Goal: Information Seeking & Learning: Learn about a topic

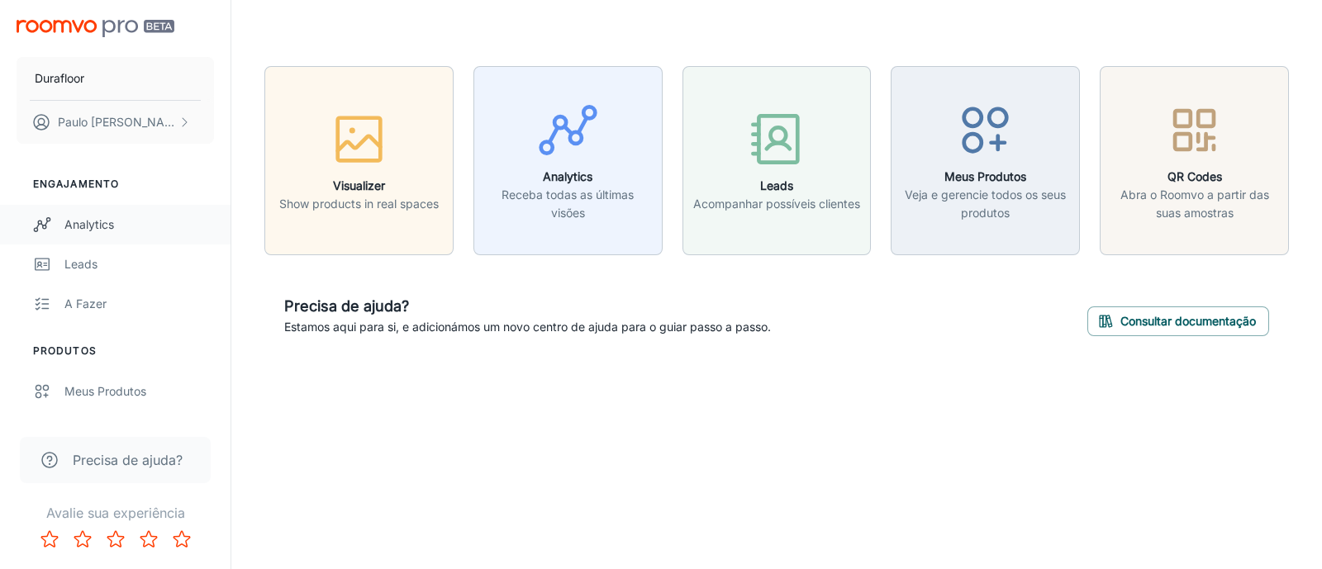
click at [98, 226] on div "Analytics" at bounding box center [139, 225] width 150 height 18
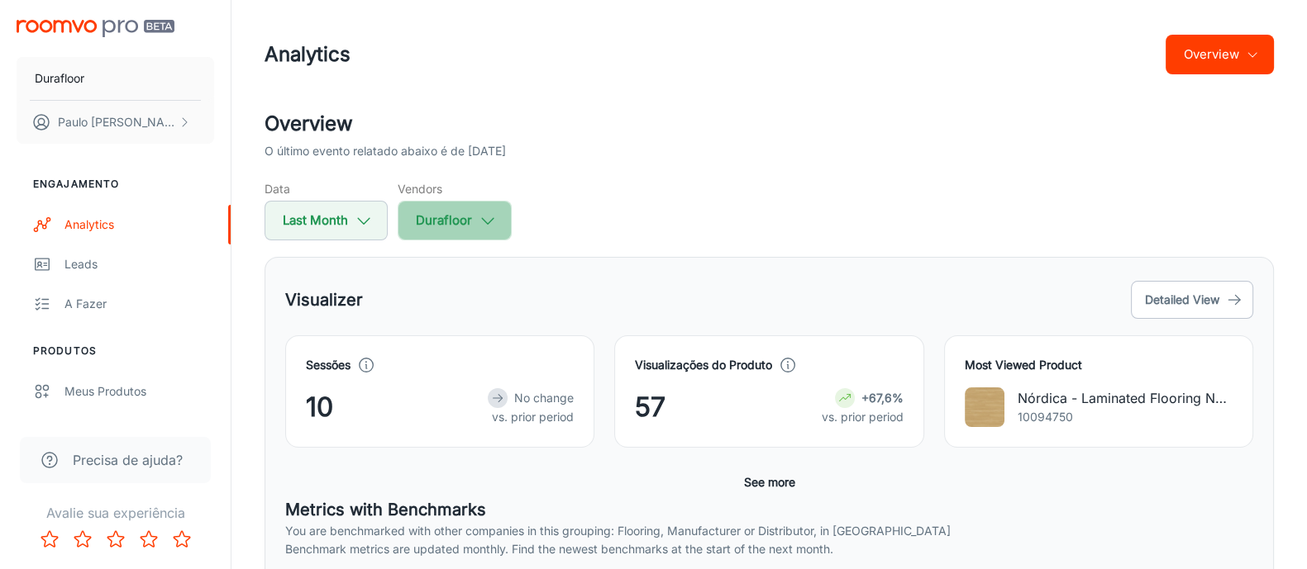
click at [439, 212] on button "Durafloor" at bounding box center [455, 221] width 114 height 40
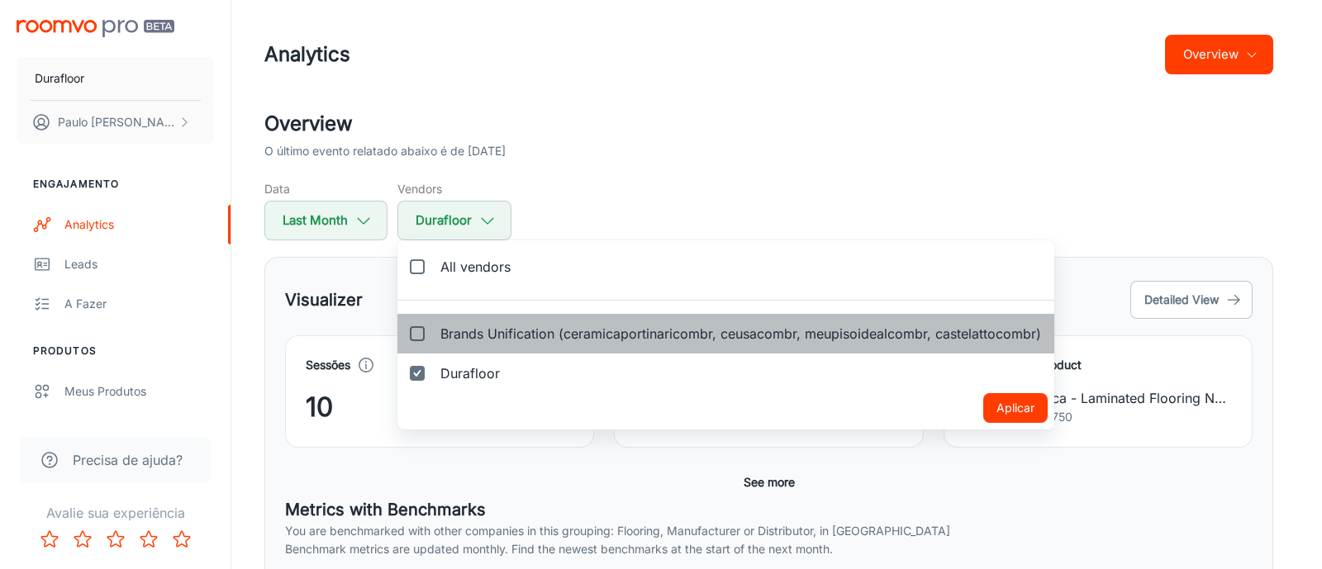
click at [450, 324] on span "Brands Unification (ceramicaportinaricombr, ceusacombr, meupisoidealcombr, cast…" at bounding box center [740, 334] width 601 height 20
click at [434, 324] on input "Brands Unification (ceramicaportinaricombr, ceusacombr, meupisoidealcombr, cast…" at bounding box center [417, 333] width 33 height 33
checkbox input "true"
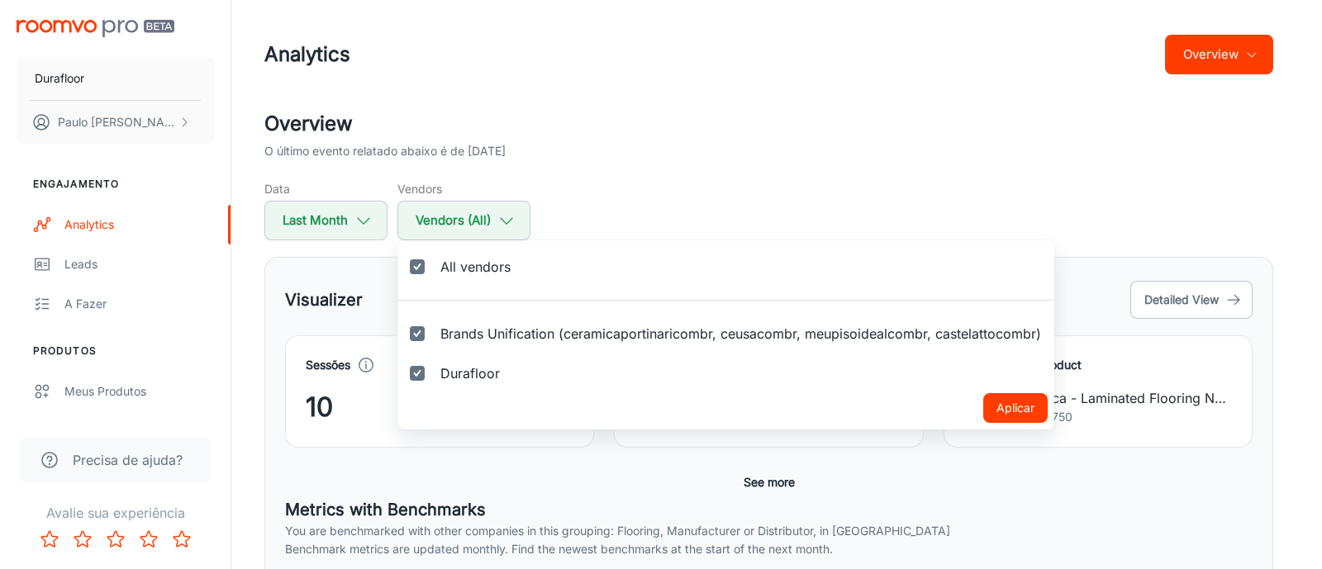
click at [436, 367] on label "Durafloor" at bounding box center [456, 374] width 116 height 40
click at [434, 367] on input "Durafloor" at bounding box center [417, 373] width 33 height 33
checkbox input "false"
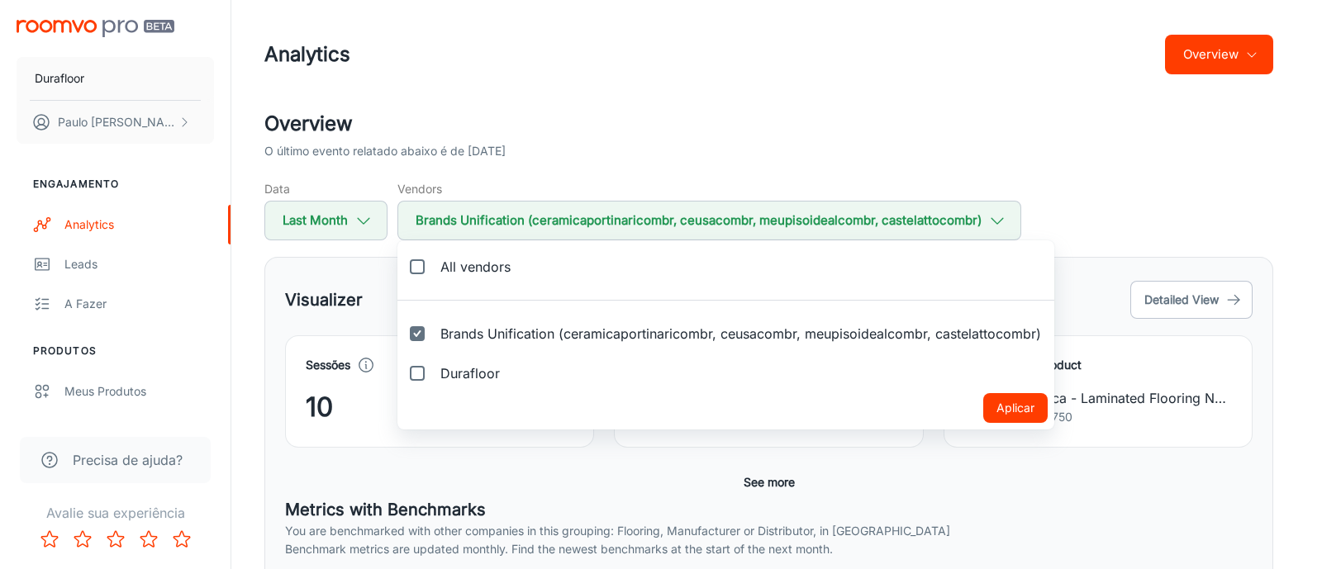
click at [1014, 409] on button "Aplicar" at bounding box center [1015, 408] width 64 height 30
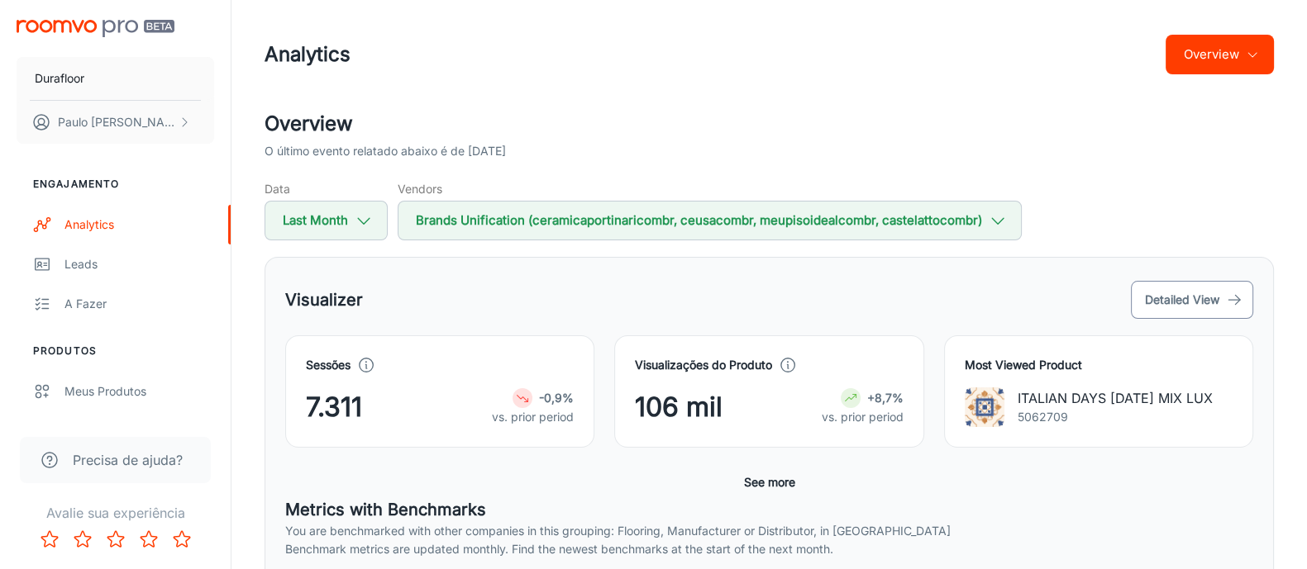
click at [1203, 296] on button "Detailed View" at bounding box center [1192, 300] width 122 height 38
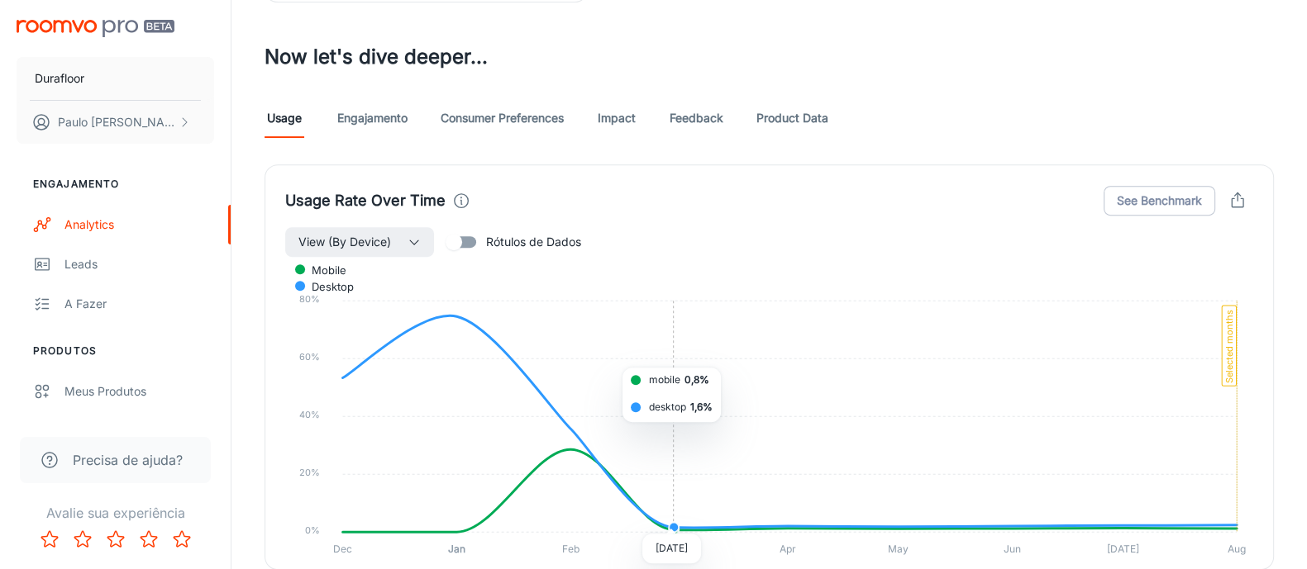
scroll to position [930, 0]
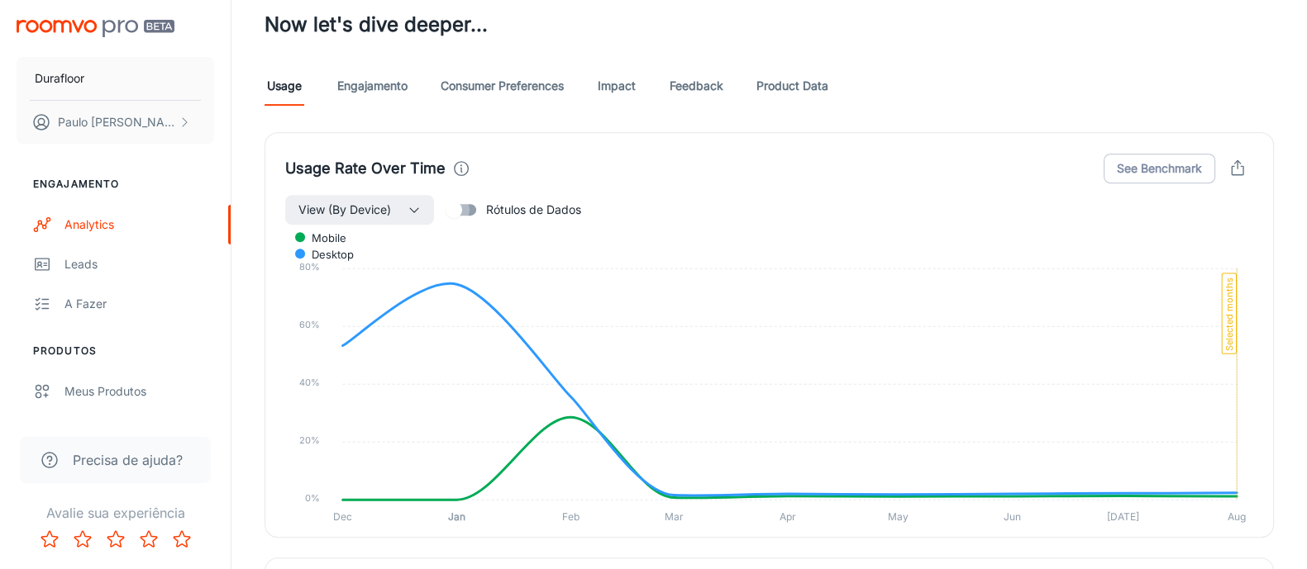
click at [469, 207] on input "Rótulos de Dados" at bounding box center [454, 209] width 94 height 31
checkbox input "true"
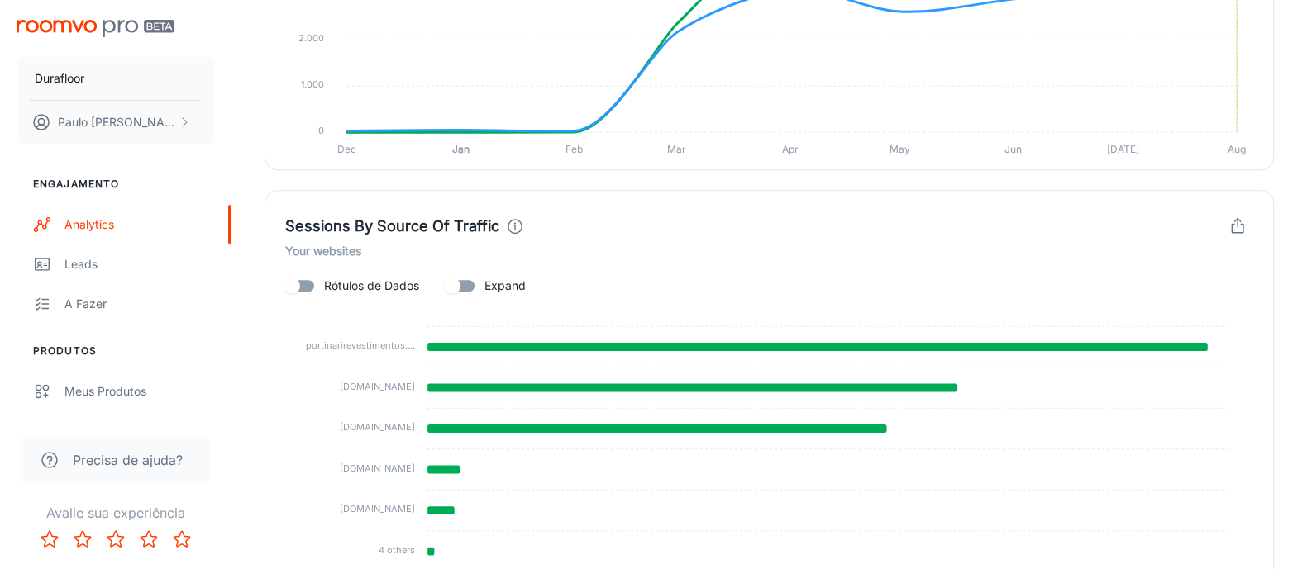
scroll to position [1831, 0]
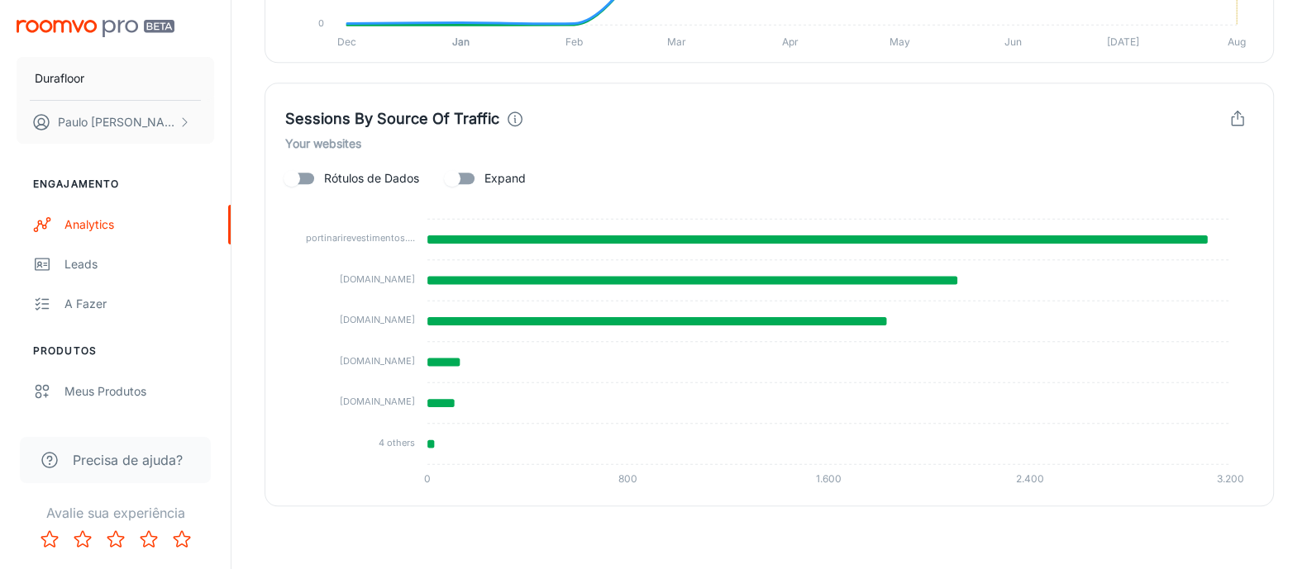
click at [463, 176] on input "Expand" at bounding box center [452, 178] width 94 height 31
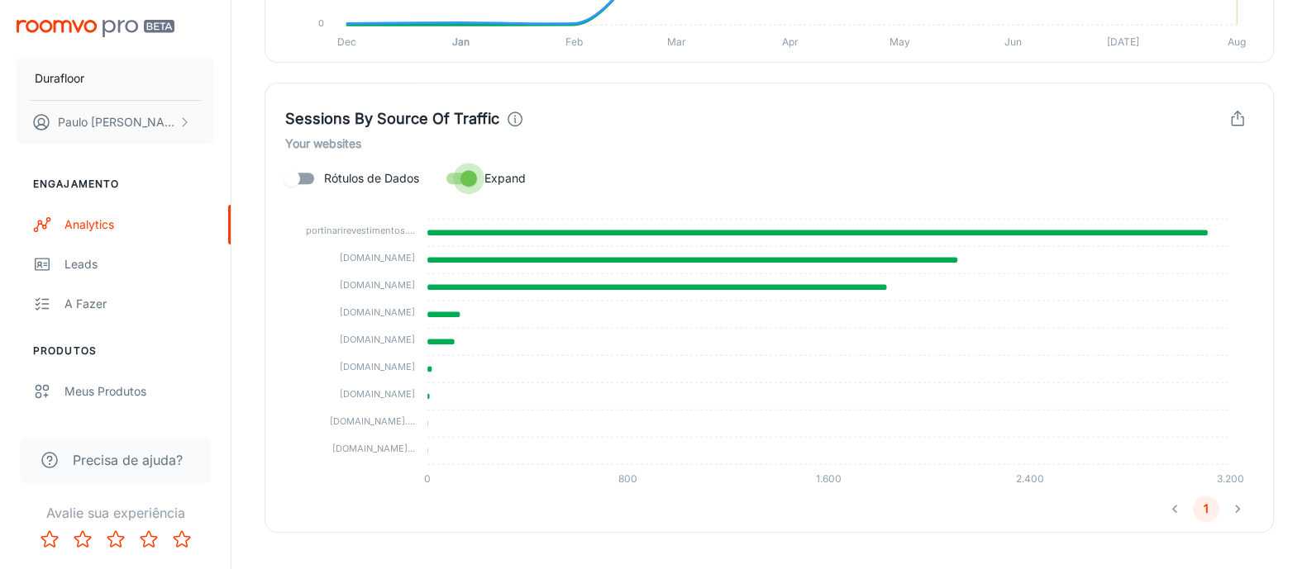
click at [463, 176] on input "Expand" at bounding box center [468, 178] width 94 height 31
checkbox input "false"
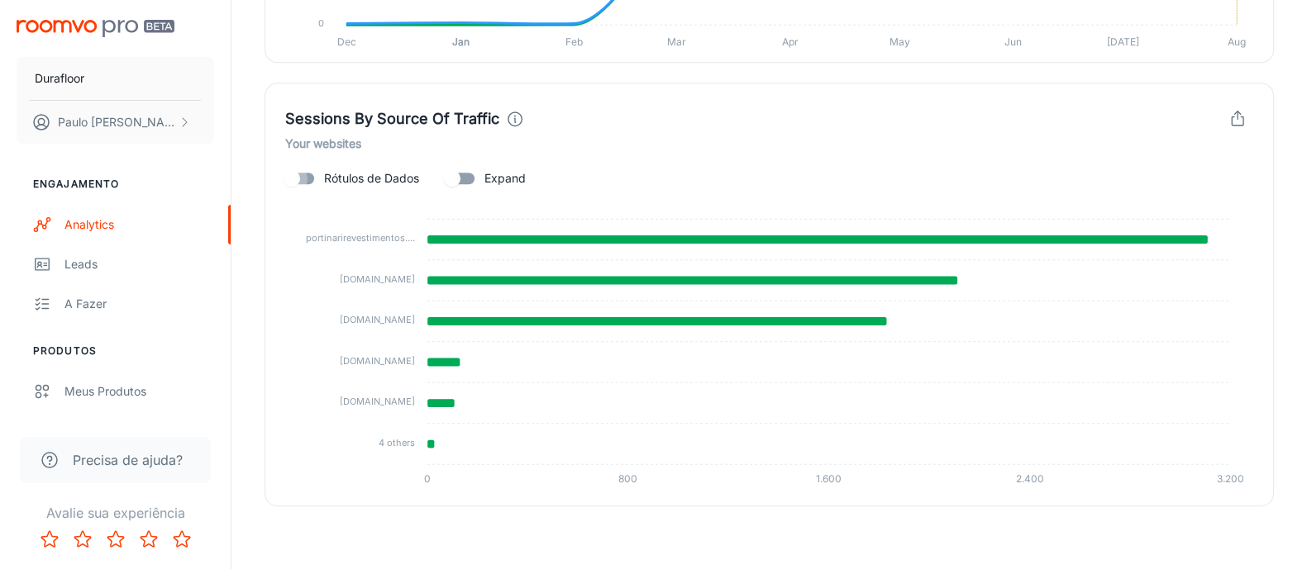
click at [302, 175] on input "Rótulos de Dados" at bounding box center [292, 178] width 94 height 31
checkbox input "true"
